Goal: Task Accomplishment & Management: Use online tool/utility

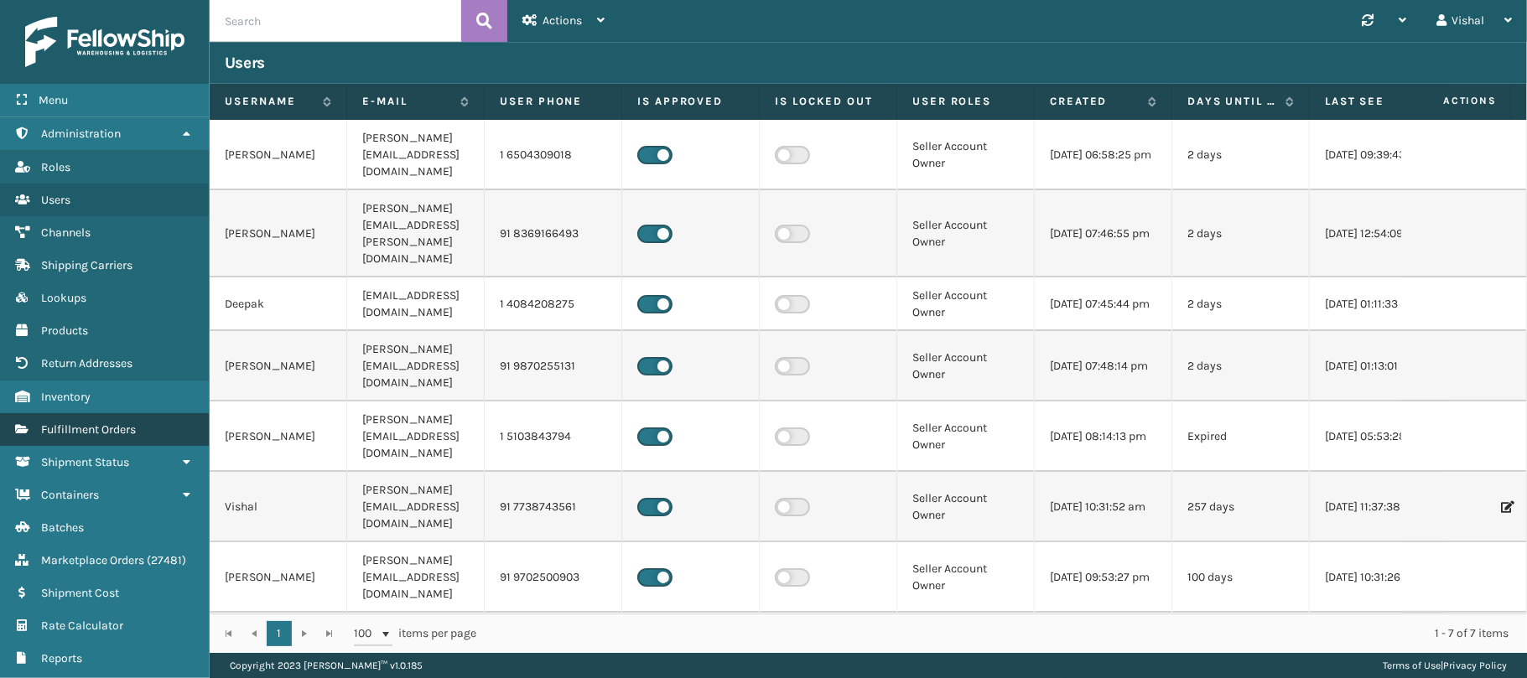
click at [47, 433] on span "Fulfillment Orders" at bounding box center [88, 430] width 95 height 14
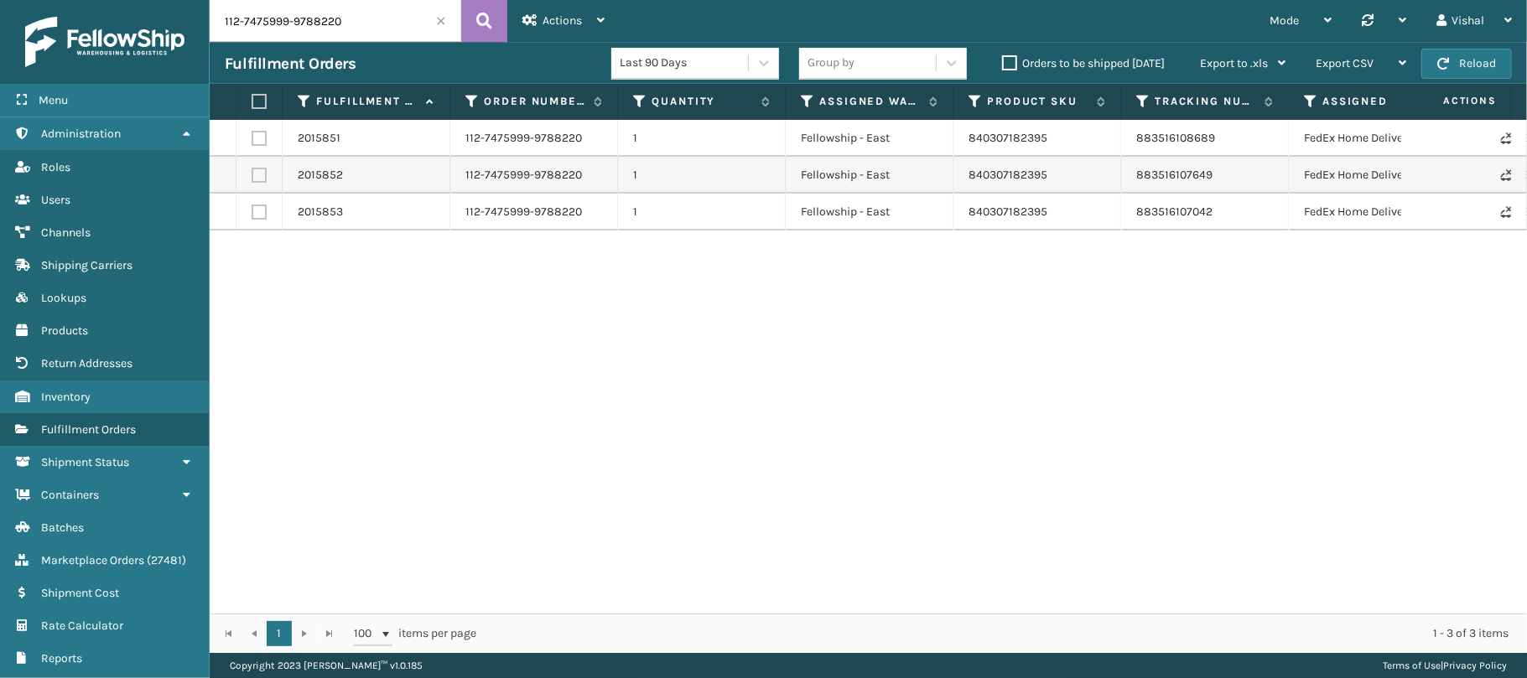
click at [374, 18] on input "112-7475999-9788220" at bounding box center [336, 21] width 252 height 42
paste input "6412"
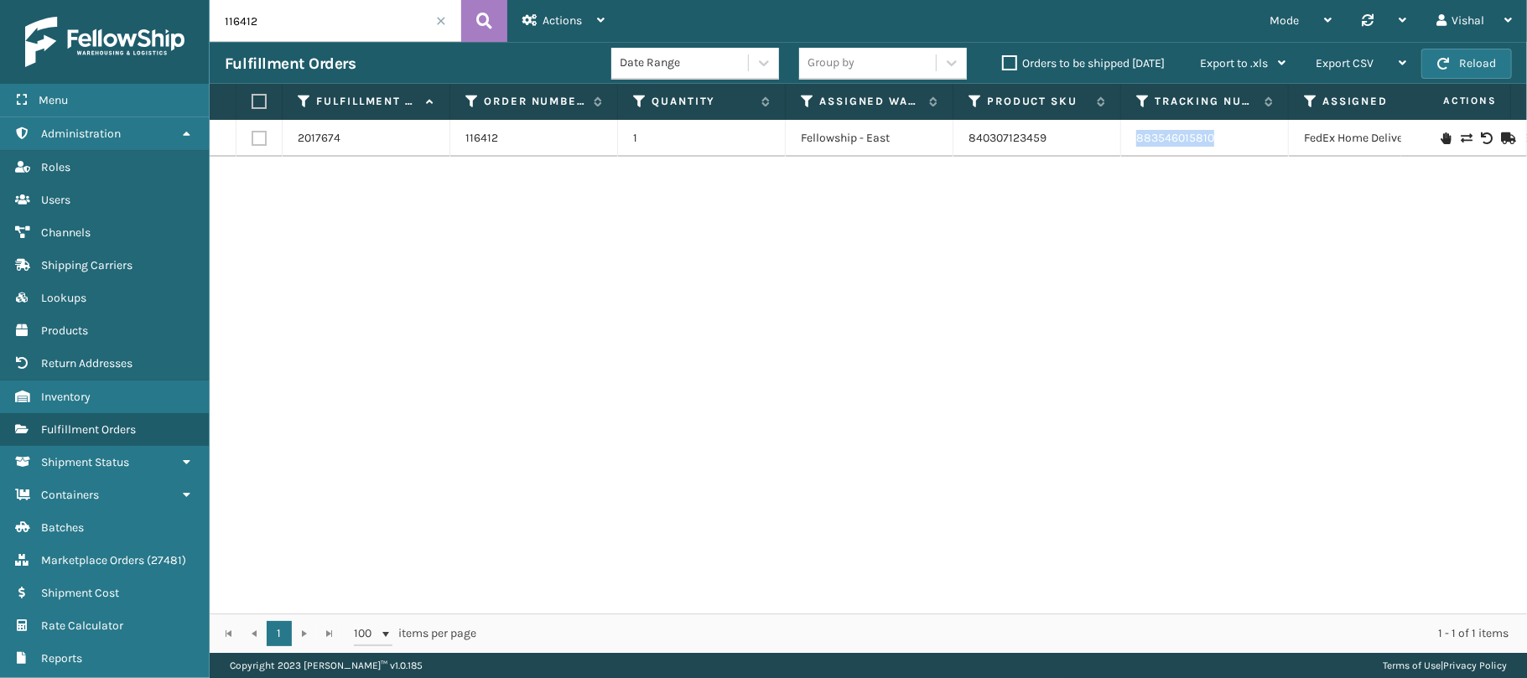
drag, startPoint x: 1130, startPoint y: 145, endPoint x: 1228, endPoint y: 148, distance: 98.2
click at [1228, 148] on td "883546015810" at bounding box center [1205, 138] width 168 height 37
copy link "883546015810"
click at [315, 14] on input "116412" at bounding box center [336, 21] width 252 height 42
paste input "21"
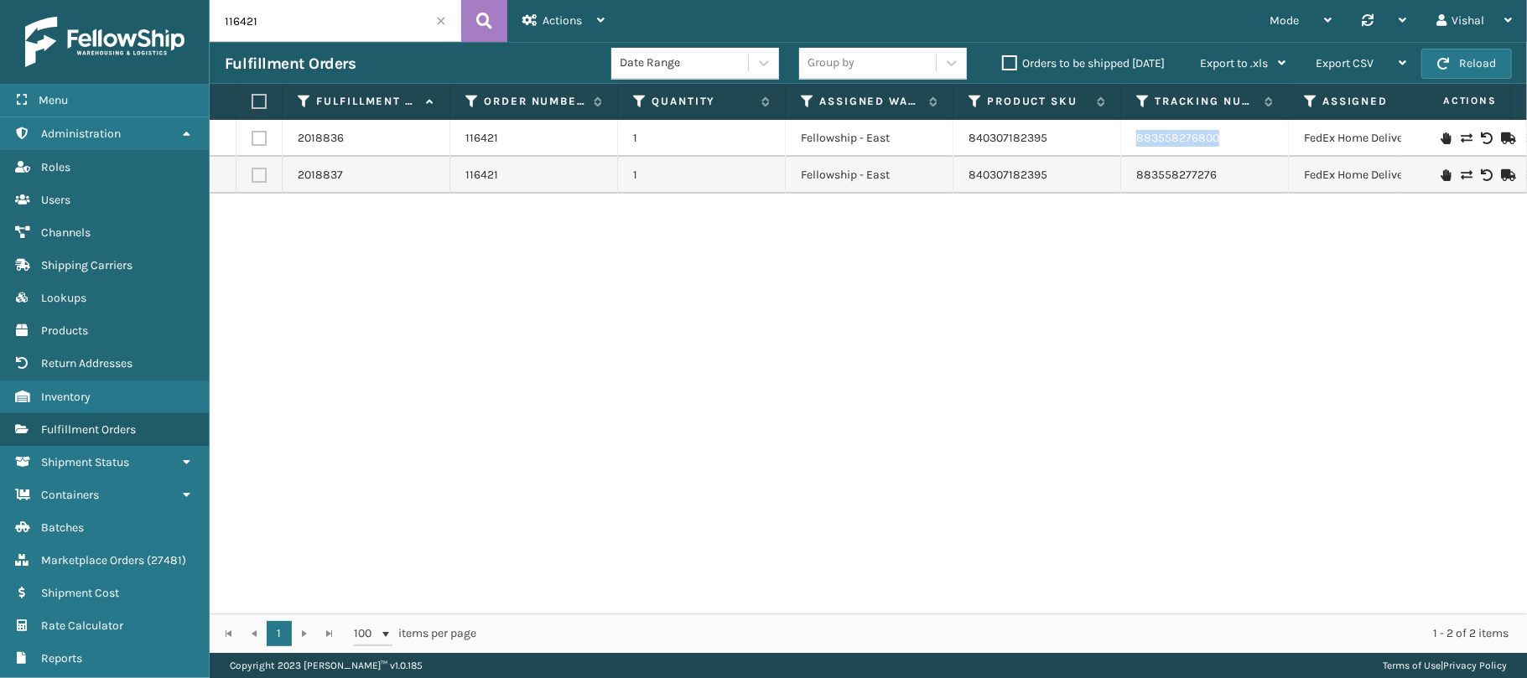
drag, startPoint x: 1127, startPoint y: 139, endPoint x: 1292, endPoint y: 141, distance: 165.2
click at [1292, 141] on tr "2018836 116421 1 Fellowship - East 840307182395 883558276800 FedEx Home Deliver…" at bounding box center [1064, 138] width 1708 height 37
copy link "883558276800"
drag, startPoint x: 1130, startPoint y: 174, endPoint x: 1212, endPoint y: 174, distance: 81.3
click at [1212, 174] on td "883558277276" at bounding box center [1205, 175] width 168 height 37
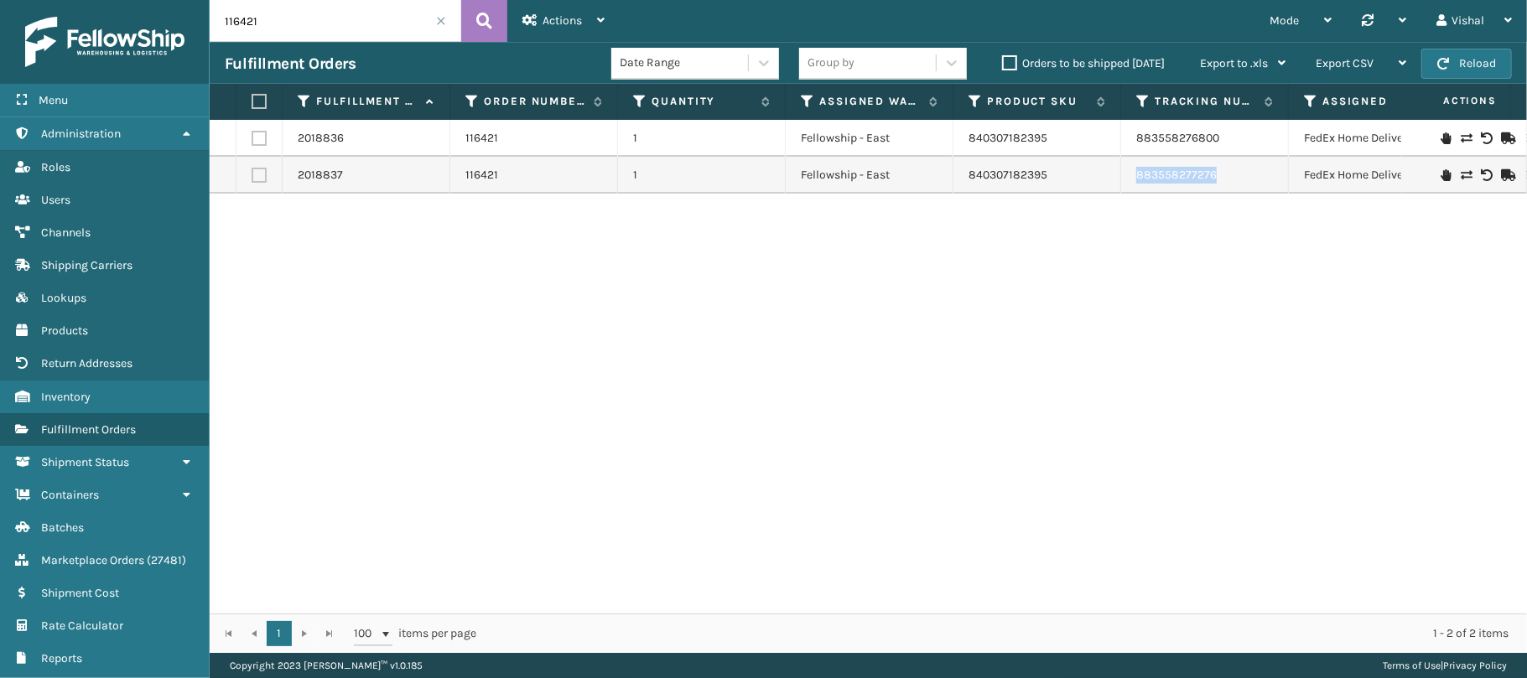
copy link "883558277276"
click at [279, 29] on input "116421" at bounding box center [336, 21] width 252 height 42
paste input "2"
type input "116422"
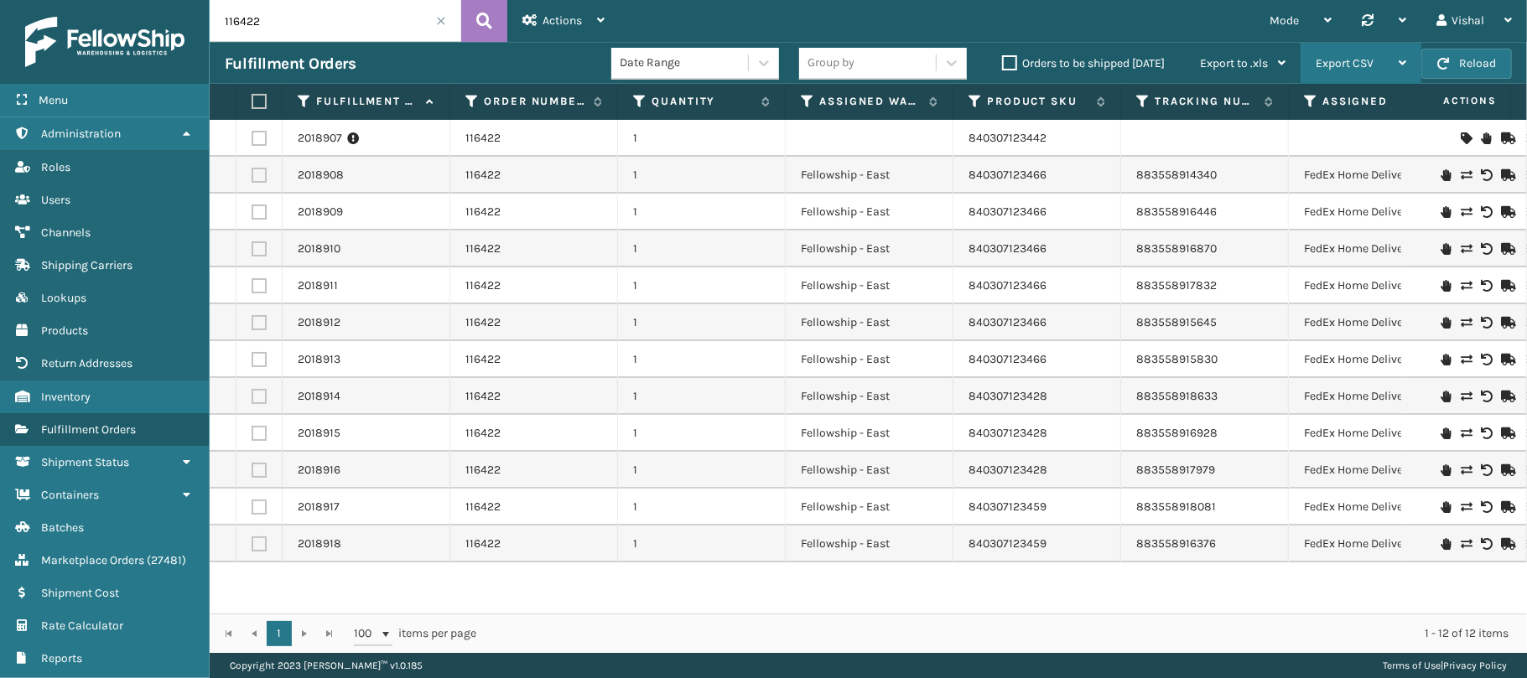
click at [1385, 65] on div "Export CSV" at bounding box center [1361, 64] width 91 height 42
click at [1376, 20] on div at bounding box center [1384, 21] width 44 height 42
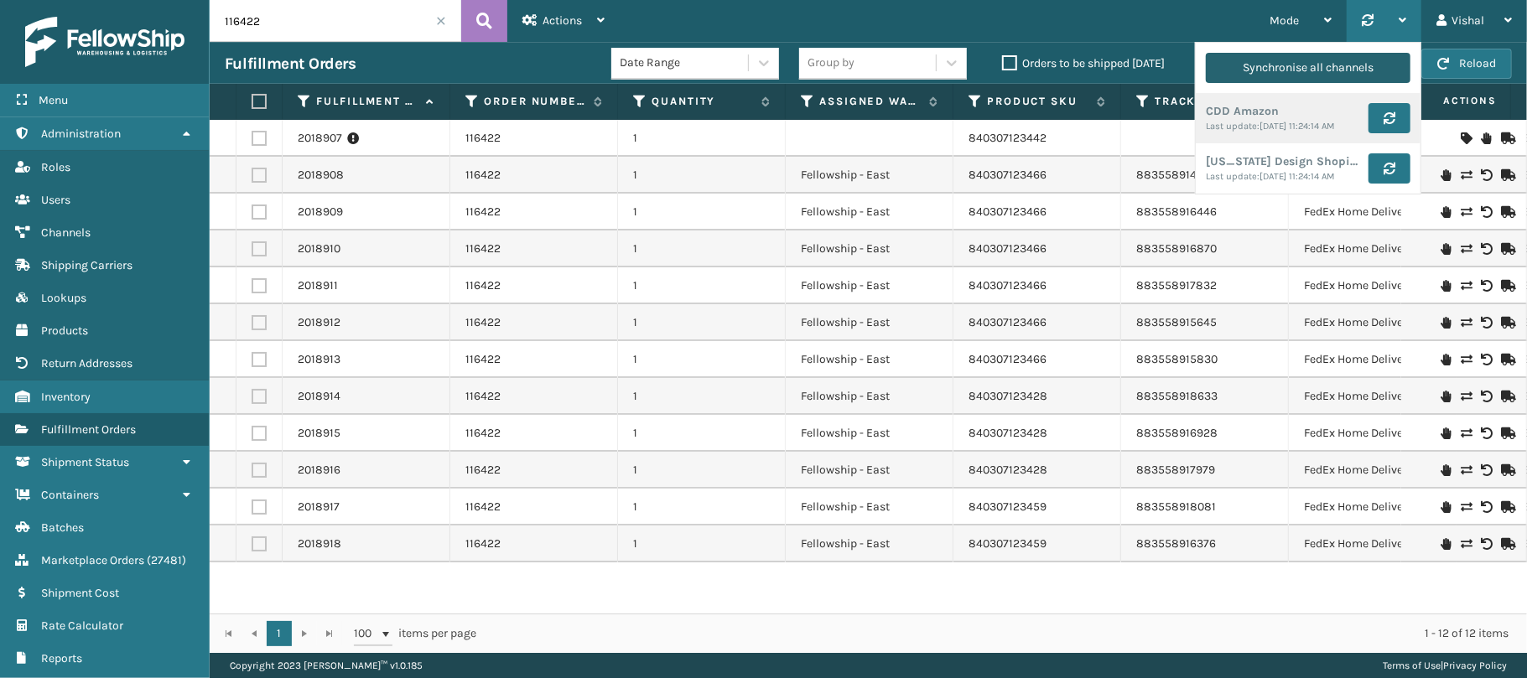
click at [1352, 59] on div "Synchronise all channels" at bounding box center [1308, 68] width 131 height 30
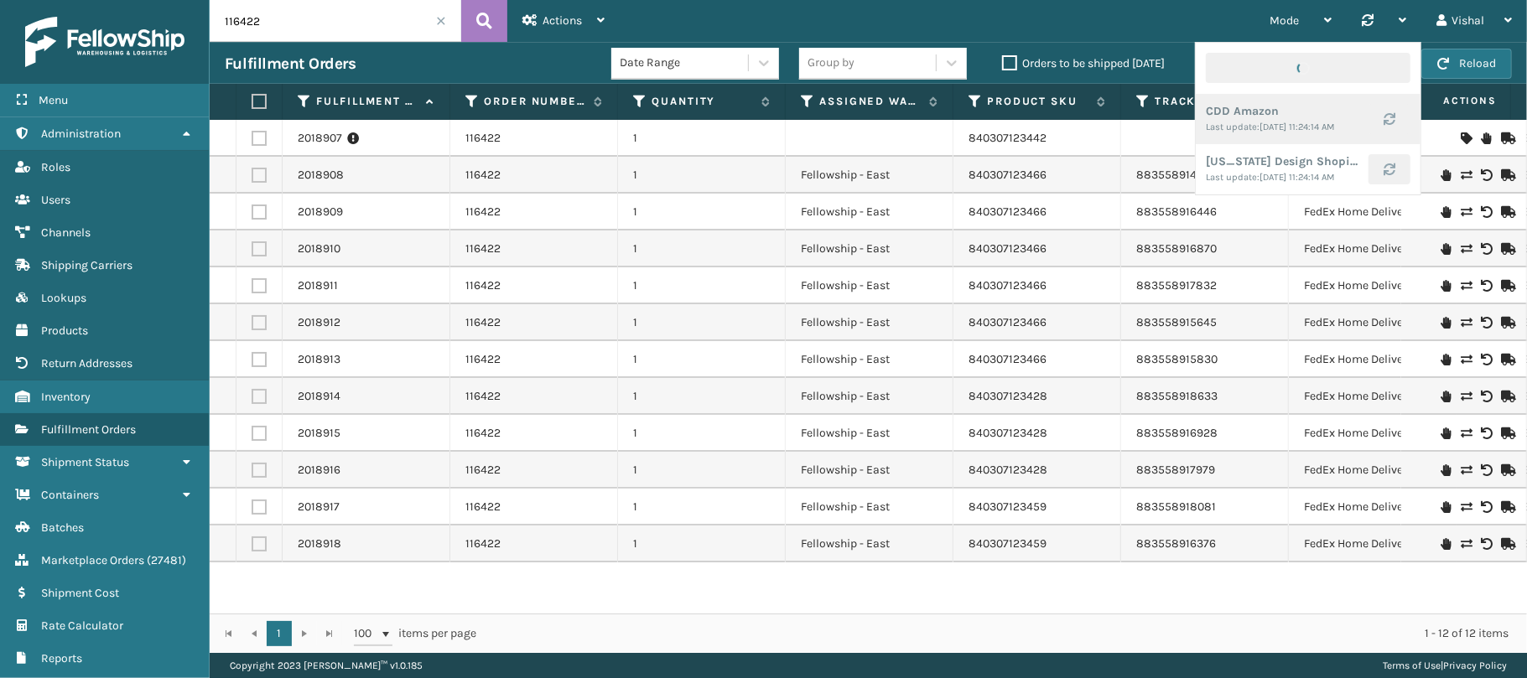
click at [1149, 11] on div "Mode Regular Mode Picking Mode Labeling Mode Palletizing Mode Exit Scan Mode CD…" at bounding box center [1073, 21] width 907 height 42
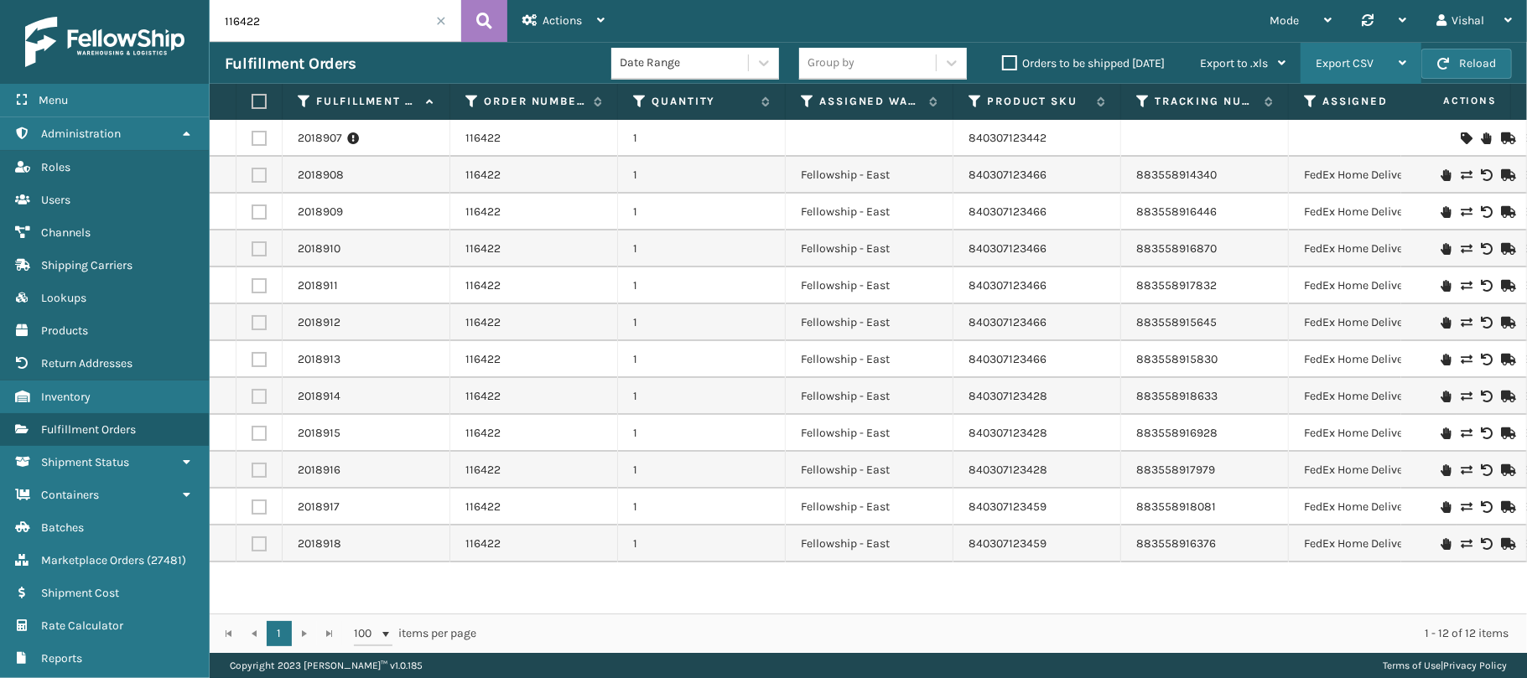
click at [1362, 60] on span "Export CSV" at bounding box center [1345, 63] width 58 height 14
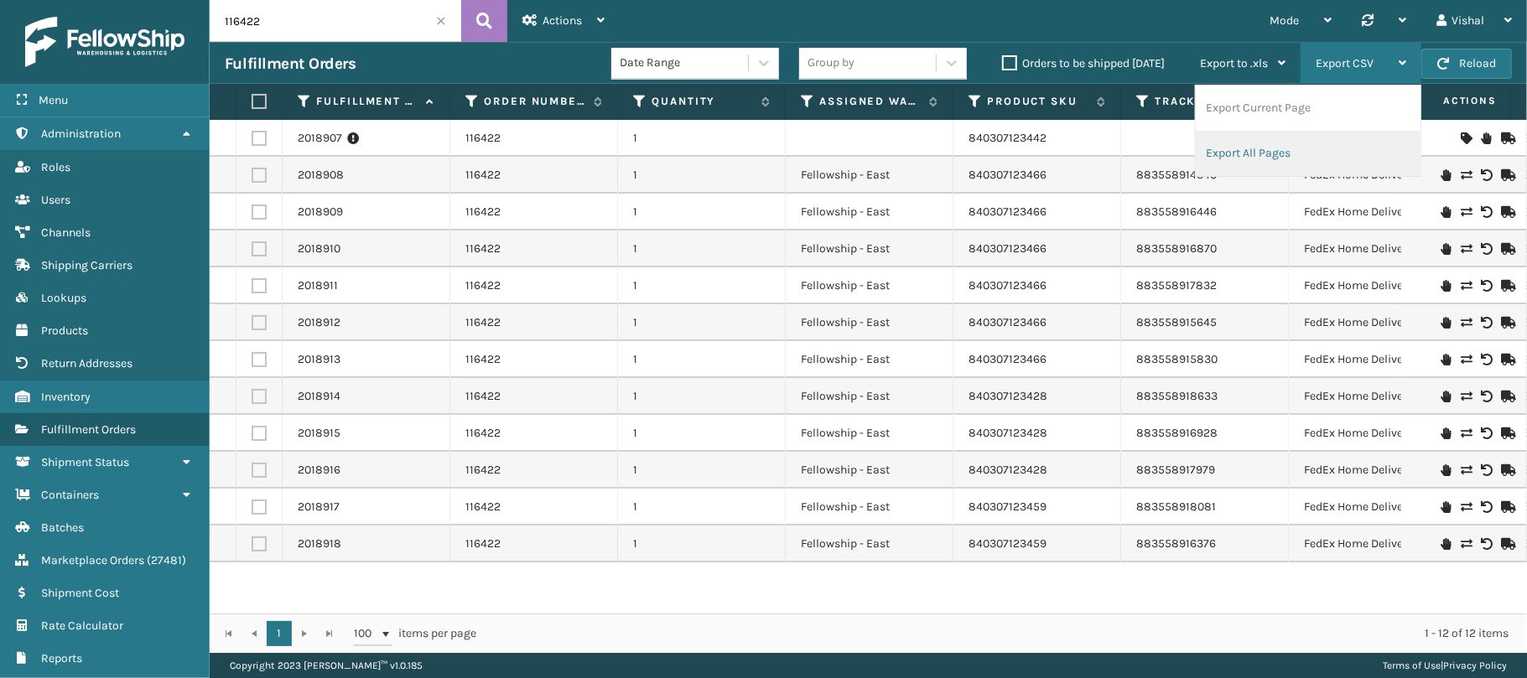
click at [1249, 155] on li "Export All Pages" at bounding box center [1308, 153] width 225 height 45
